Goal: Task Accomplishment & Management: Use online tool/utility

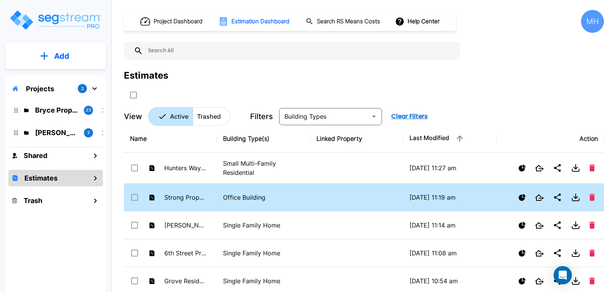
click at [212, 197] on td "Strong Property" at bounding box center [170, 197] width 93 height 28
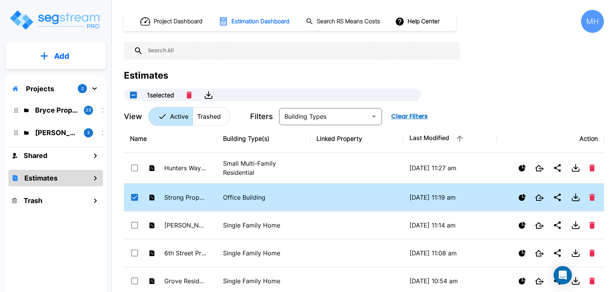
checkbox input "false"
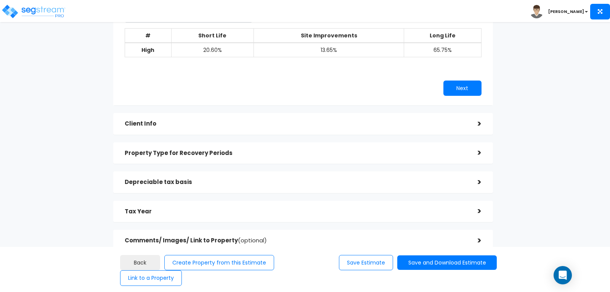
scroll to position [71, 0]
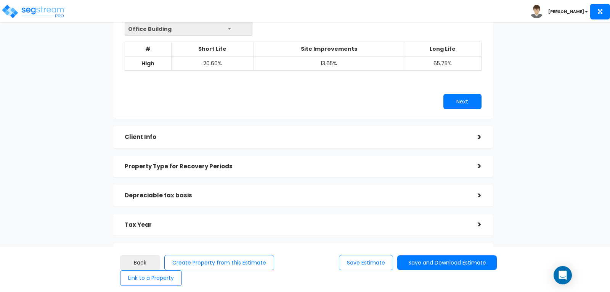
click at [476, 135] on div ">" at bounding box center [473, 137] width 15 height 12
